Goal: Information Seeking & Learning: Check status

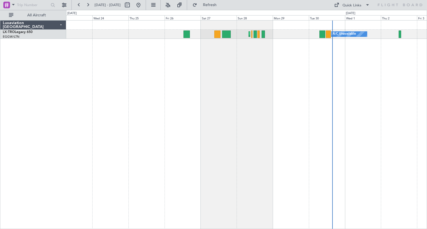
click at [184, 106] on div "Planned Maint [GEOGRAPHIC_DATA] ([GEOGRAPHIC_DATA]) A/C Unavailable" at bounding box center [246, 124] width 360 height 209
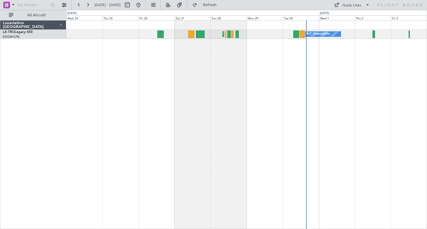
click at [323, 105] on div "Planned Maint London (Luton) A/C Unavailable" at bounding box center [246, 124] width 360 height 209
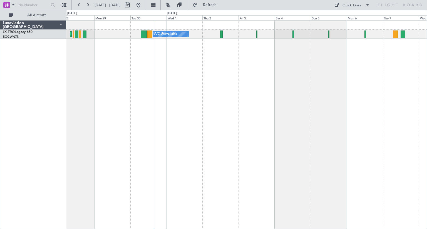
click at [246, 92] on div "Planned Maint London (Luton) A/C Unavailable" at bounding box center [246, 124] width 360 height 209
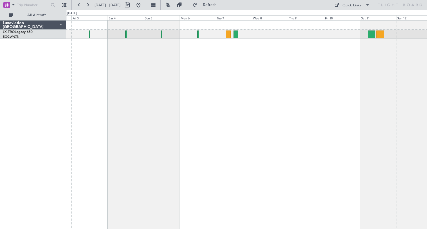
click at [172, 134] on div "A/C Unavailable Planned Maint Riga (Riga Intl)" at bounding box center [246, 124] width 360 height 209
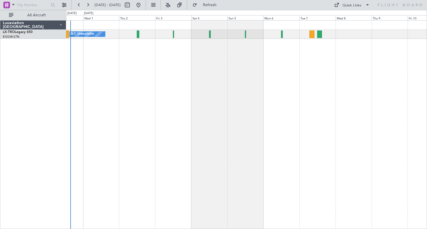
click at [218, 101] on div "A/C Unavailable Planned Maint London (Luton)" at bounding box center [246, 124] width 360 height 209
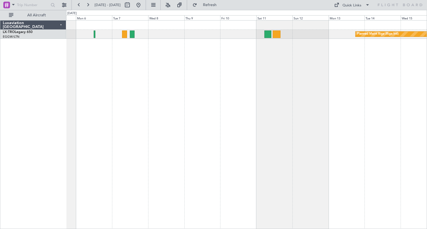
click at [144, 95] on div "Planned Maint Riga (Riga Intl)" at bounding box center [246, 124] width 360 height 209
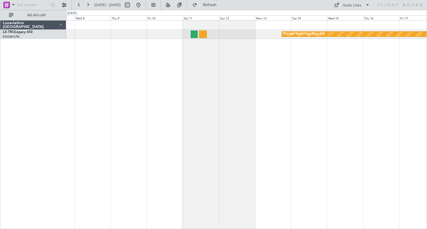
click at [198, 104] on div "Planned Maint Riga (Riga Intl)" at bounding box center [246, 124] width 360 height 209
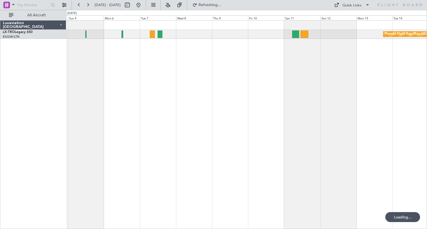
click at [231, 108] on div "Planned Maint Riga (Riga Intl)" at bounding box center [246, 124] width 360 height 209
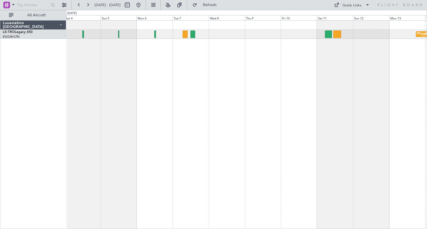
click at [363, 112] on div "Planned Maint Riga (Riga Intl) A/C Unavailable" at bounding box center [246, 124] width 360 height 209
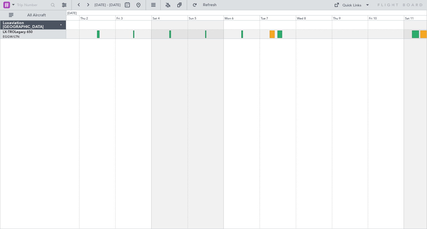
click at [426, 136] on div "A/C Unavailable Planned Maint Riga (Riga Intl) Luxaviation Luxembourg LX-TRO Le…" at bounding box center [213, 119] width 427 height 219
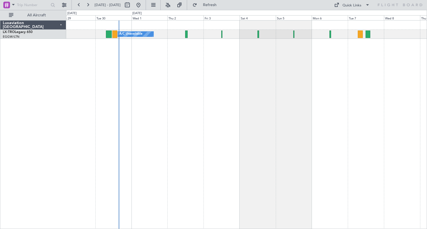
click at [266, 106] on div "A/C Unavailable Planned Maint London (Luton)" at bounding box center [246, 124] width 360 height 209
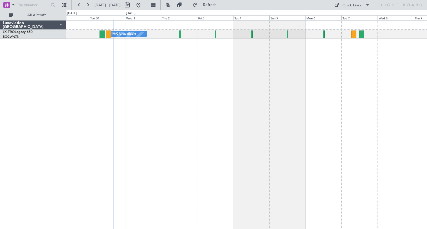
click at [280, 196] on div "A/C Unavailable Planned Maint London (Luton)" at bounding box center [246, 124] width 360 height 209
